Goal: Information Seeking & Learning: Learn about a topic

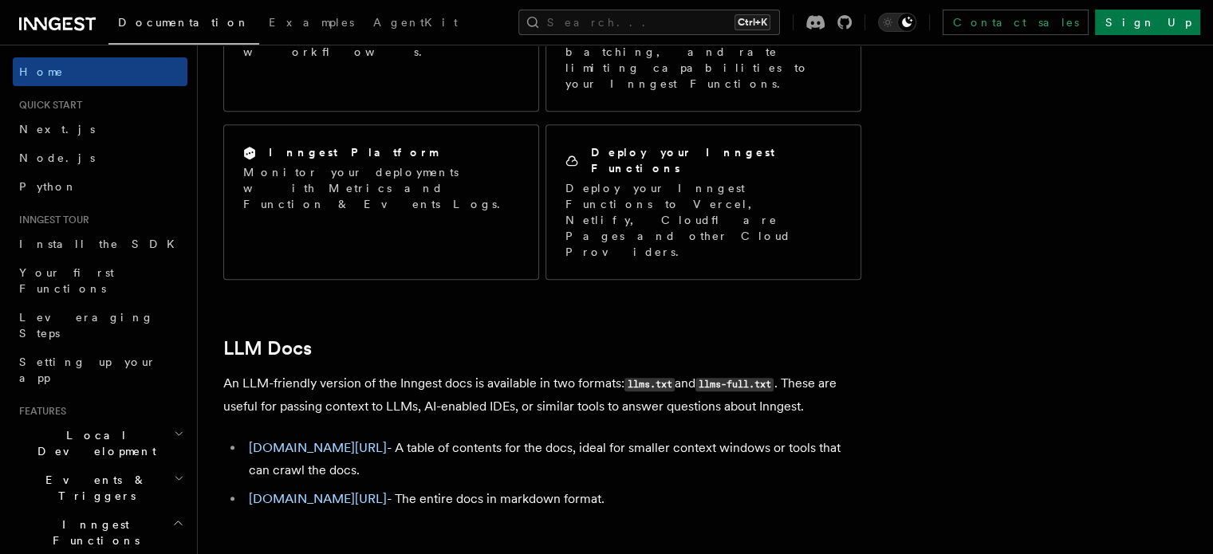
scroll to position [1479, 0]
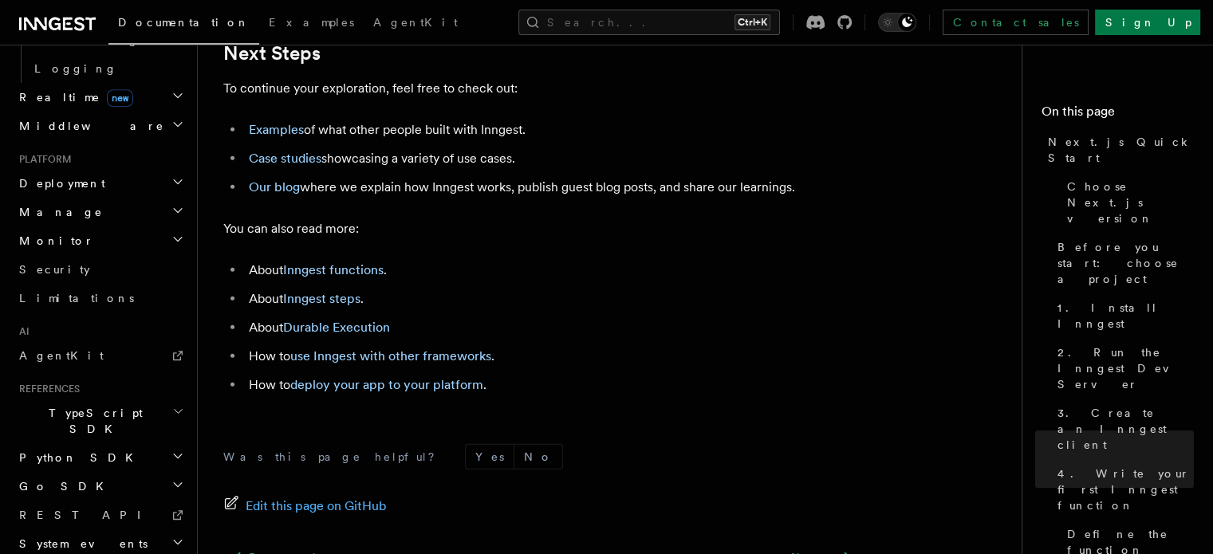
scroll to position [9978, 0]
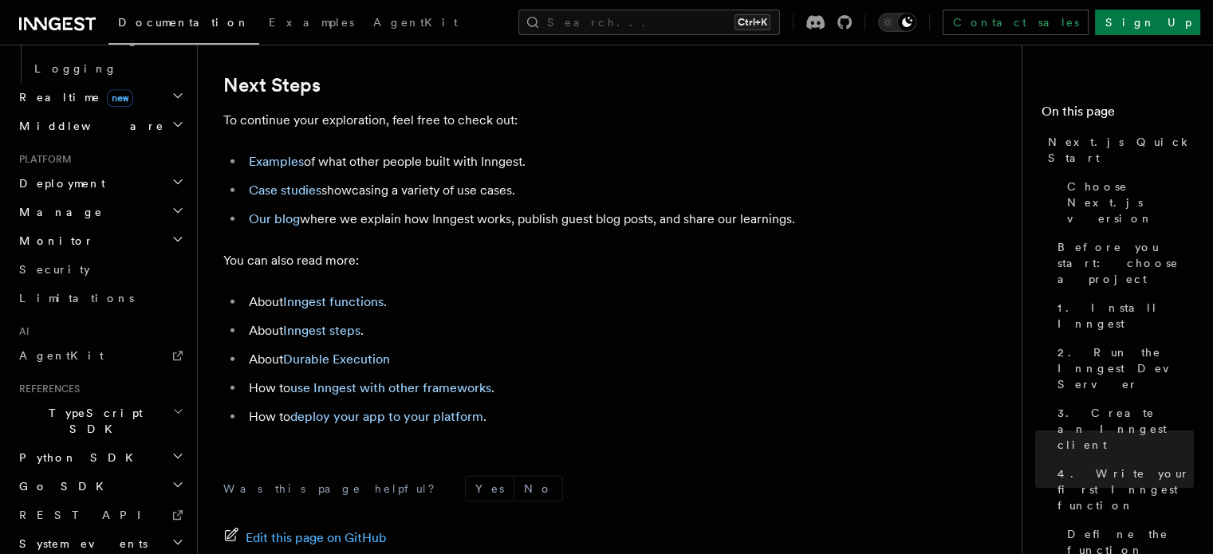
click at [83, 405] on span "TypeScript SDK" at bounding box center [92, 421] width 159 height 32
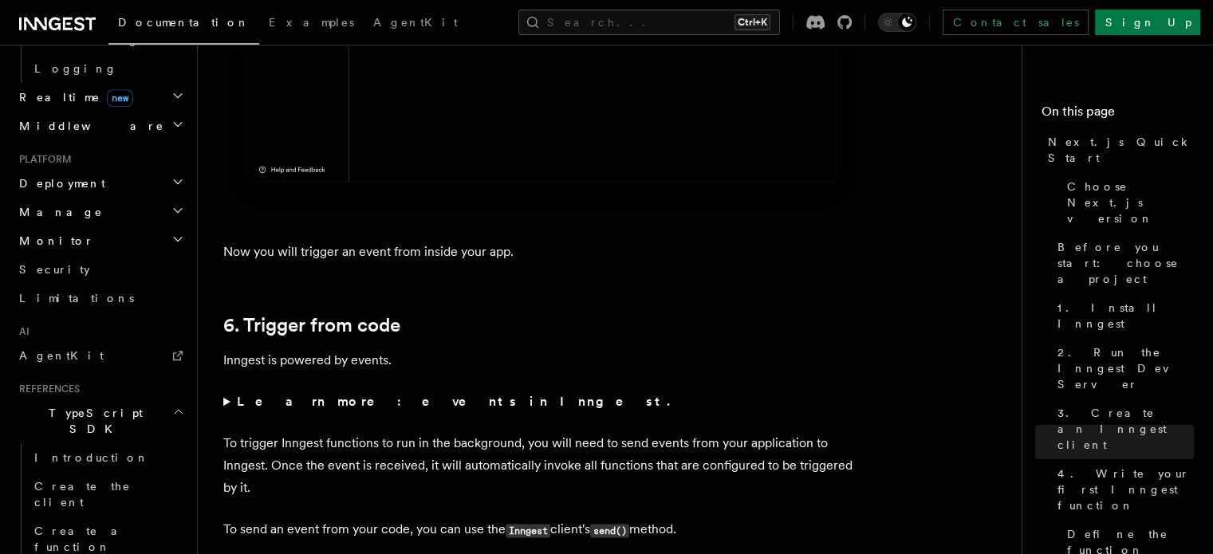
scroll to position [7778, 0]
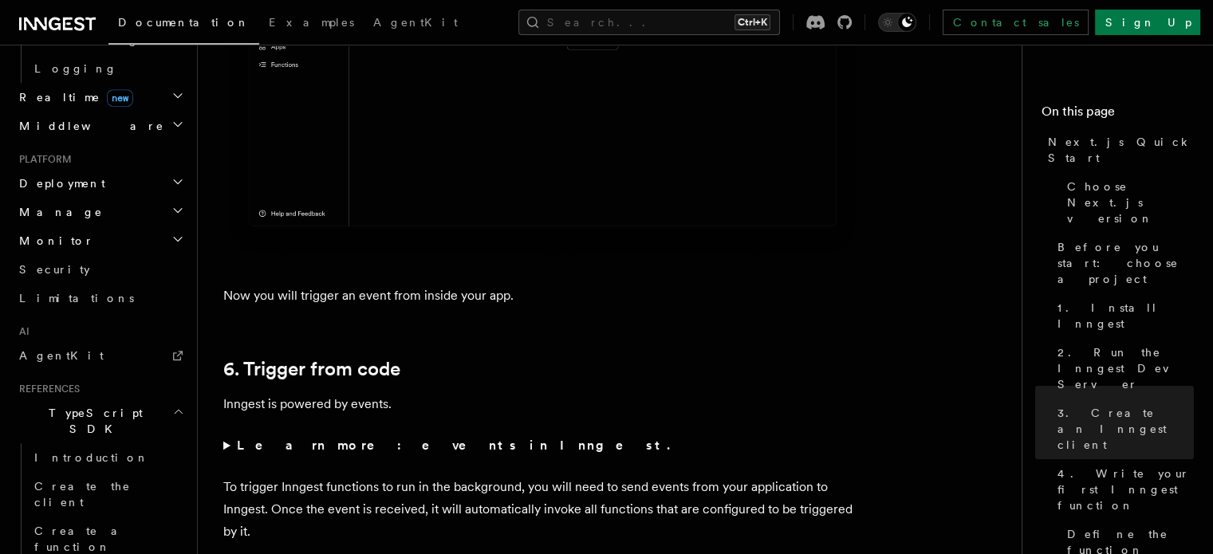
click at [62, 17] on icon at bounding box center [57, 23] width 77 height 19
